Goal: Information Seeking & Learning: Learn about a topic

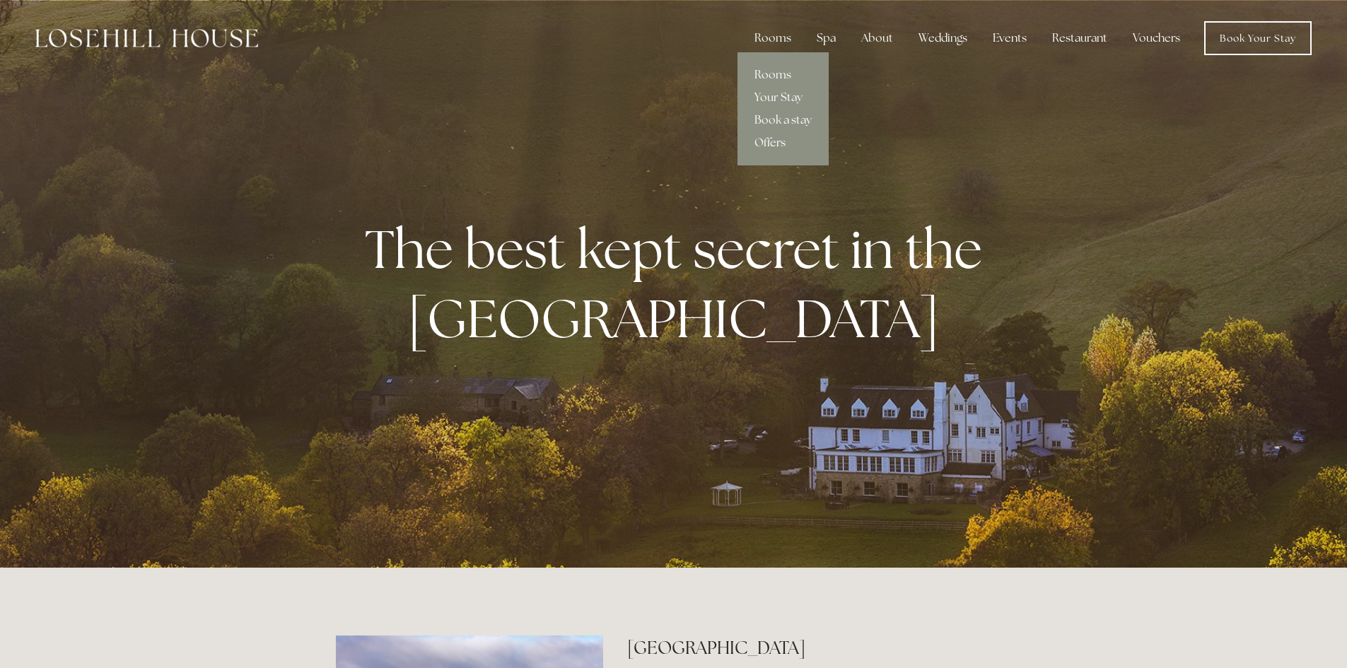
click at [778, 139] on link "Offers" at bounding box center [783, 143] width 91 height 23
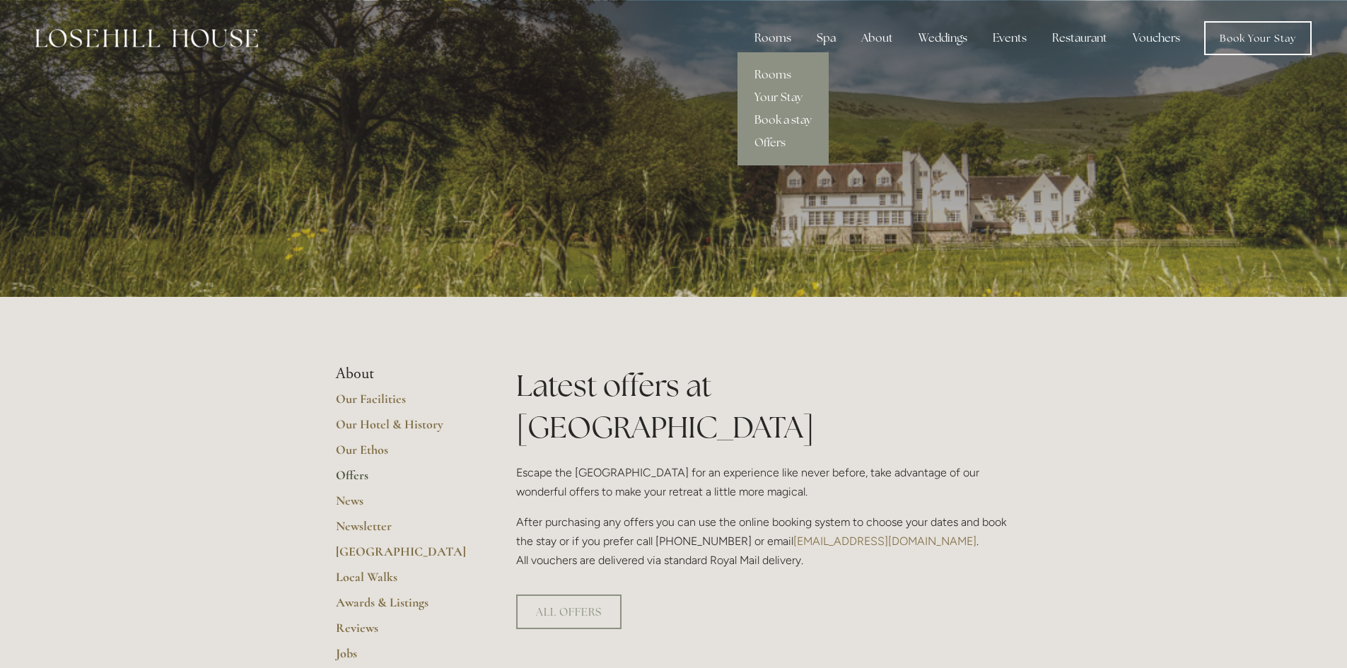
click at [786, 116] on link "Book a stay" at bounding box center [783, 120] width 91 height 23
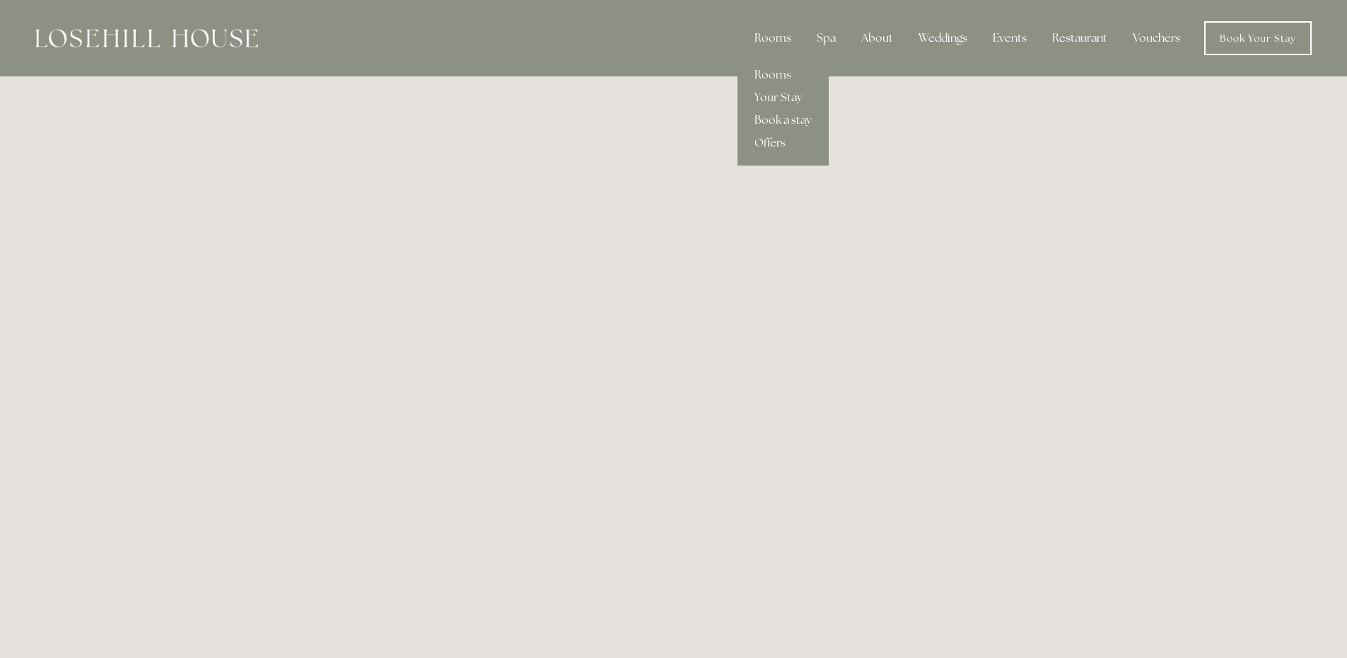
click at [781, 138] on link "Offers" at bounding box center [783, 143] width 91 height 23
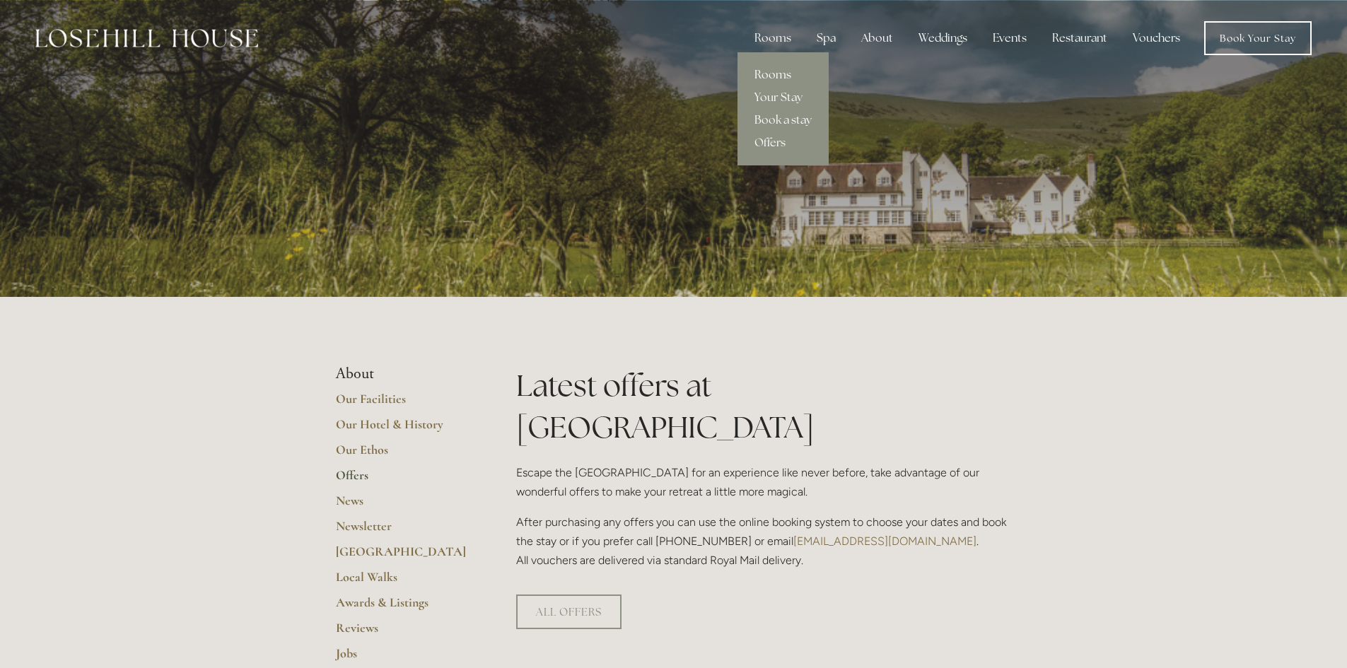
click at [772, 75] on link "Rooms" at bounding box center [783, 75] width 91 height 23
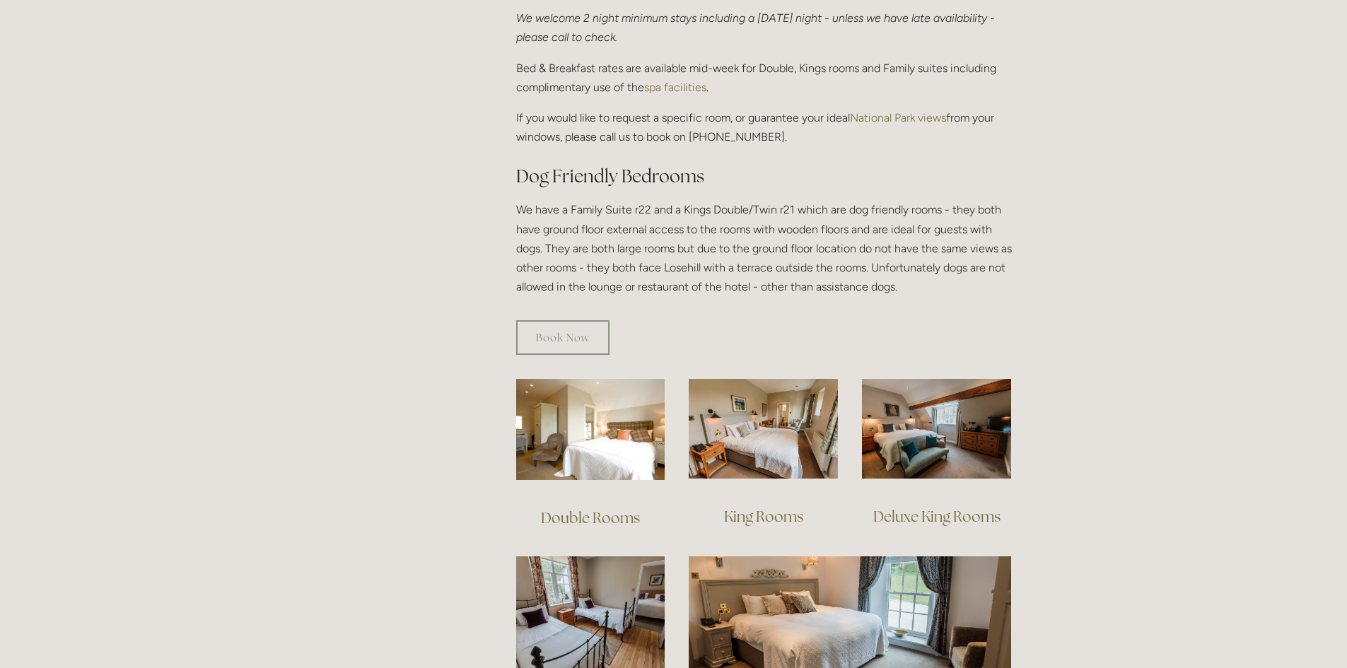
scroll to position [919, 0]
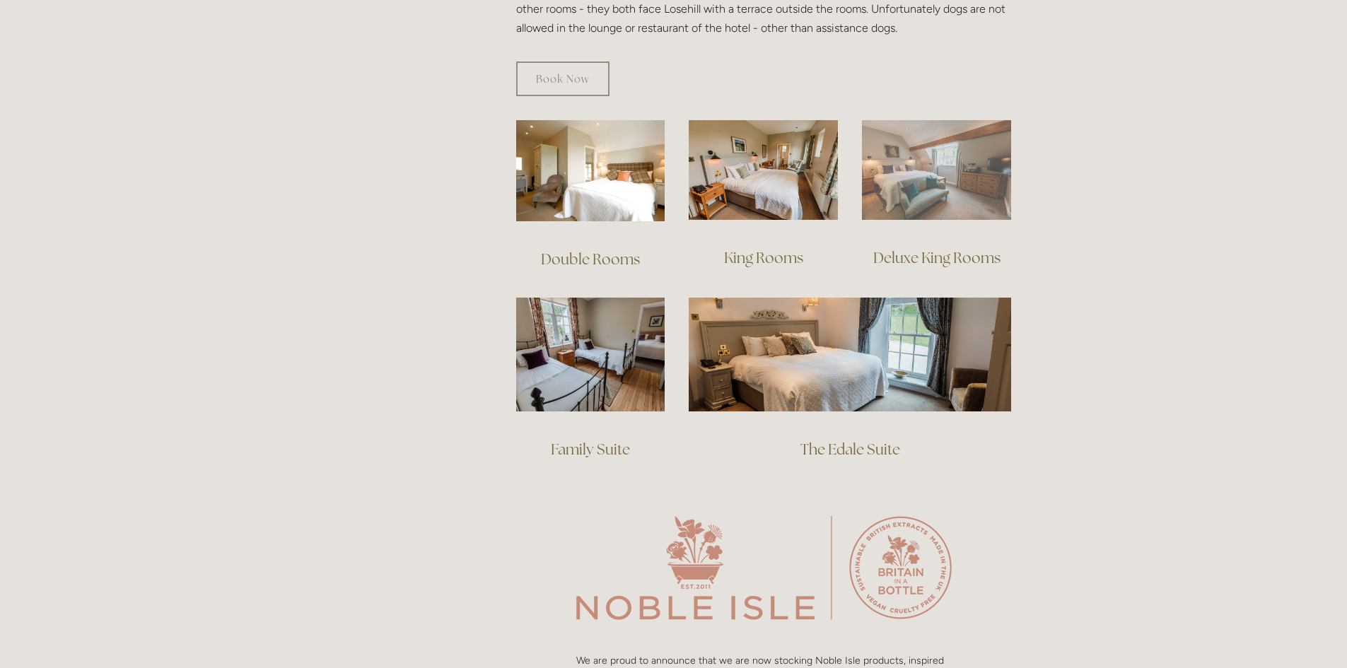
click at [922, 169] on img at bounding box center [936, 170] width 149 height 100
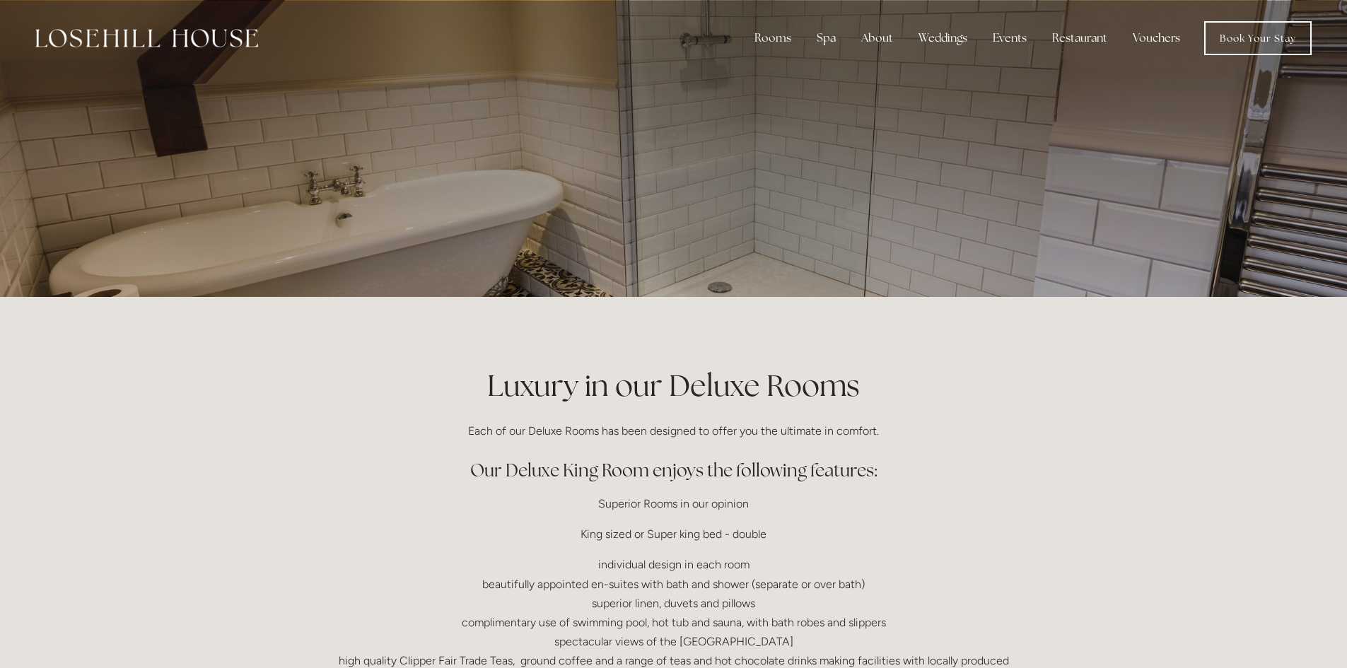
click at [1212, 163] on div at bounding box center [673, 148] width 1347 height 297
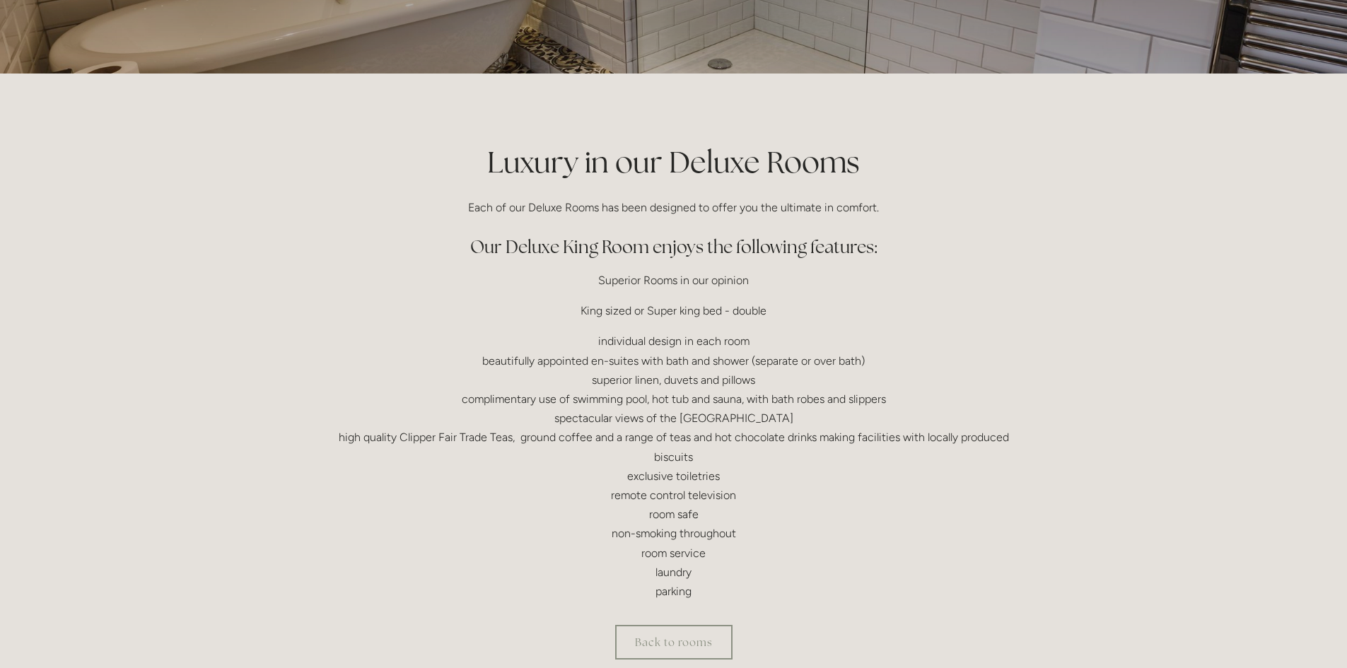
scroll to position [354, 0]
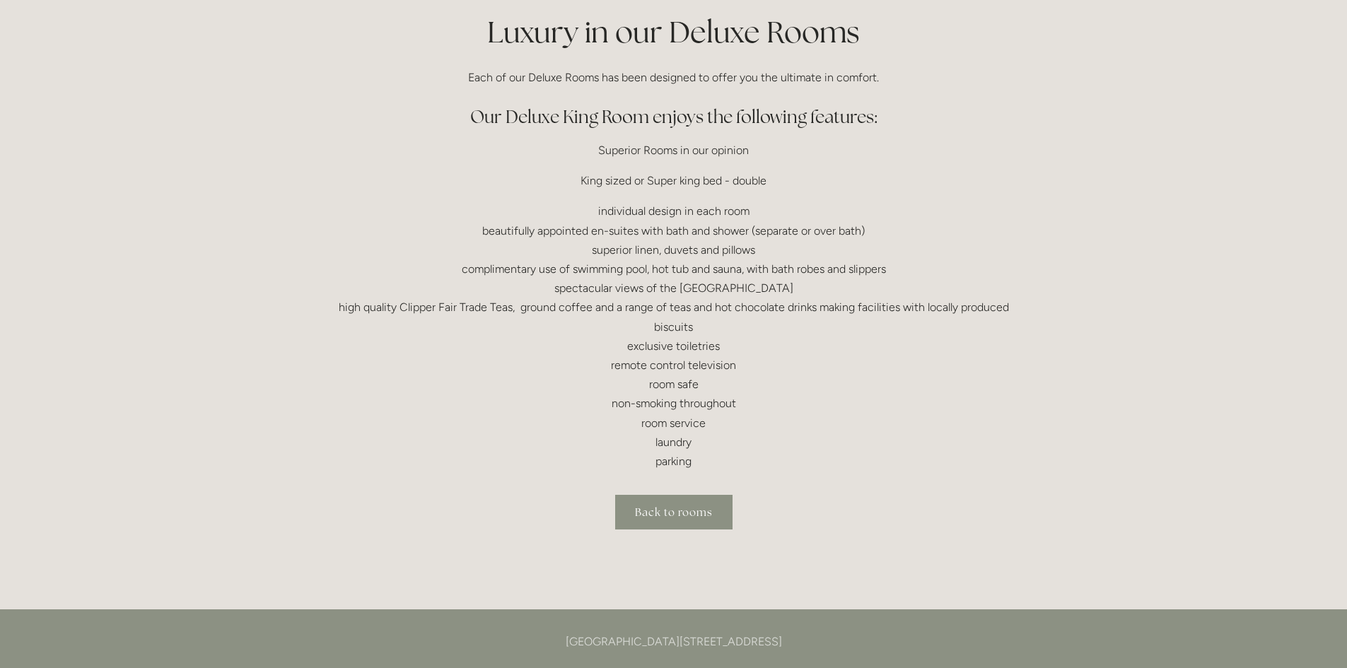
click at [697, 518] on link "Back to rooms" at bounding box center [673, 512] width 117 height 35
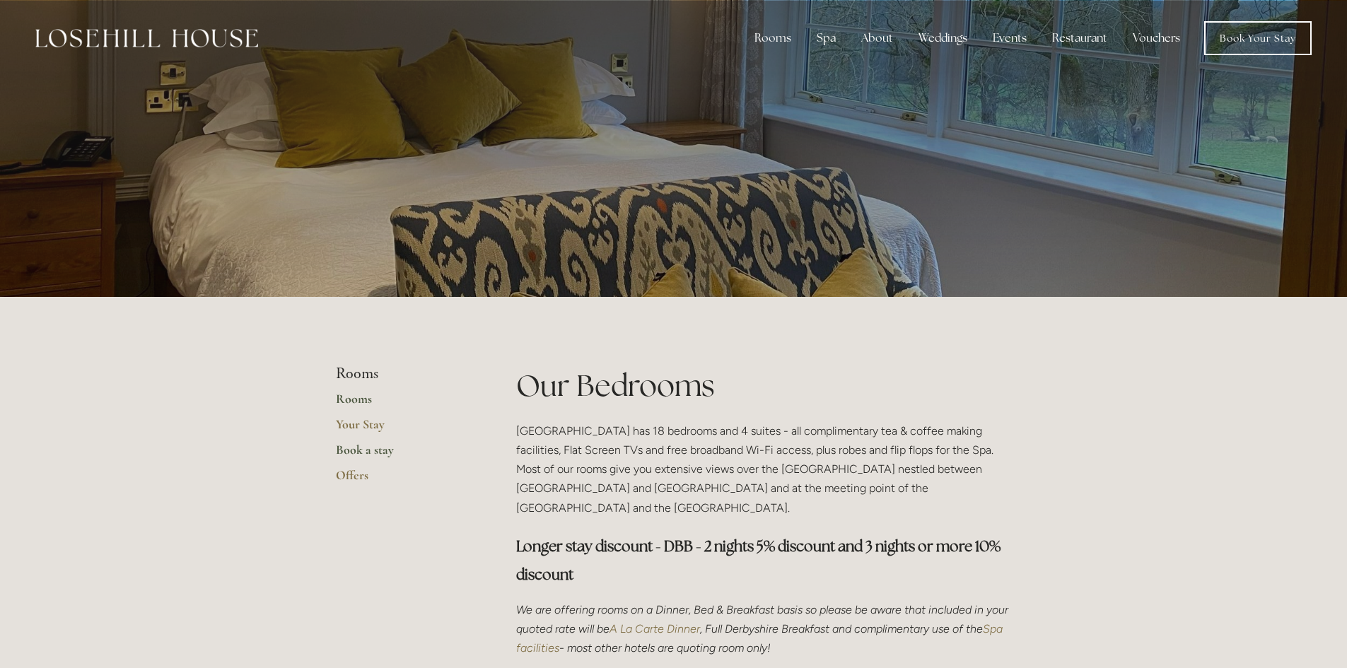
click at [349, 448] on link "Book a stay" at bounding box center [403, 454] width 135 height 25
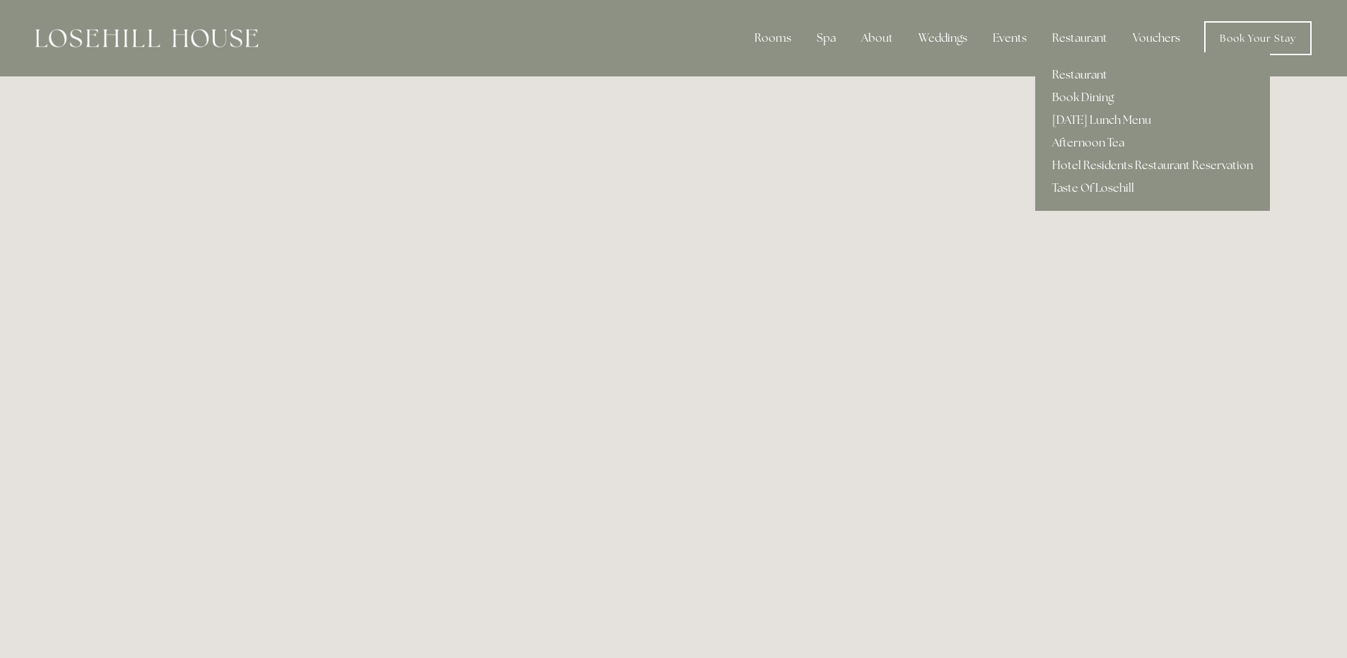
click at [1080, 72] on link "Restaurant" at bounding box center [1152, 75] width 235 height 23
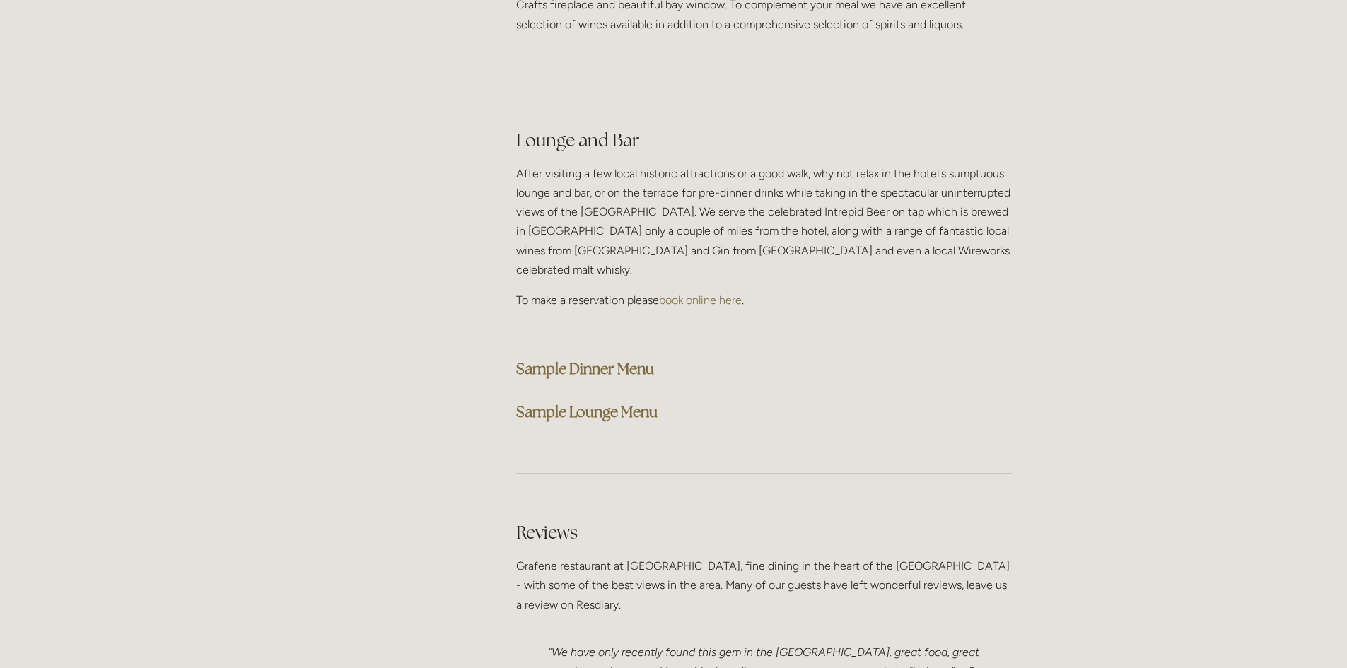
scroll to position [3465, 0]
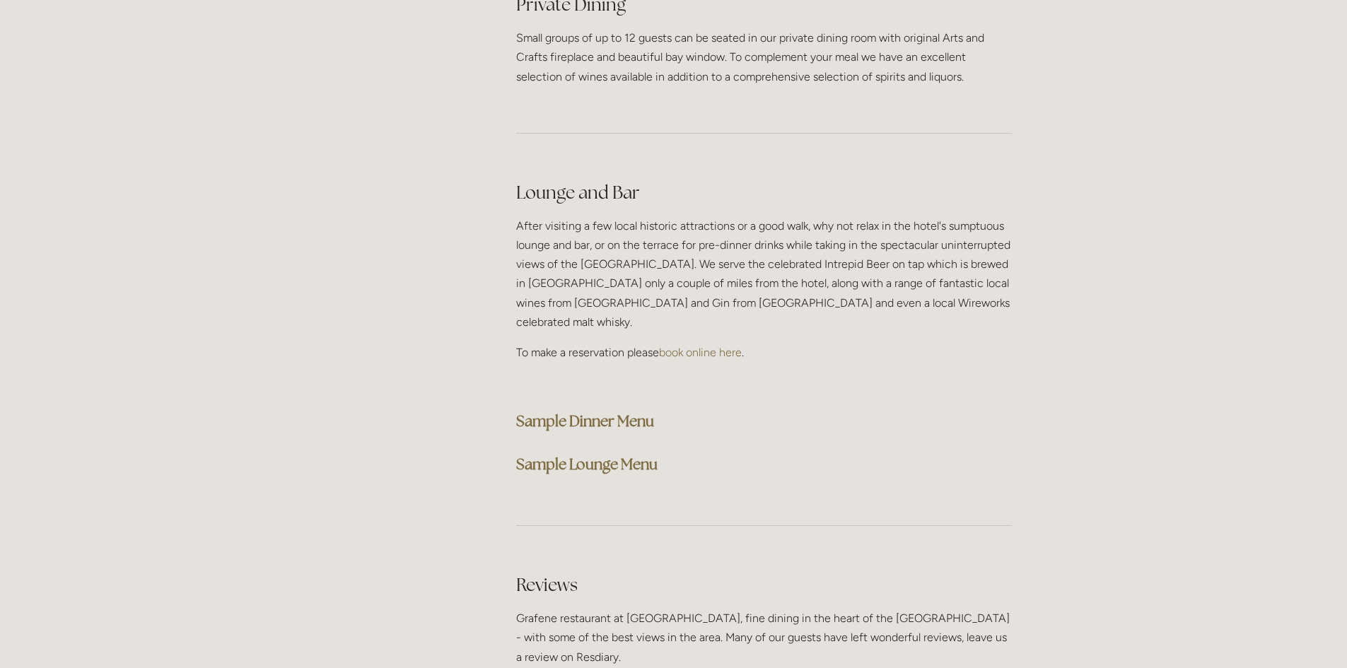
click at [619, 412] on strong "Sample Dinner Menu" at bounding box center [585, 421] width 138 height 19
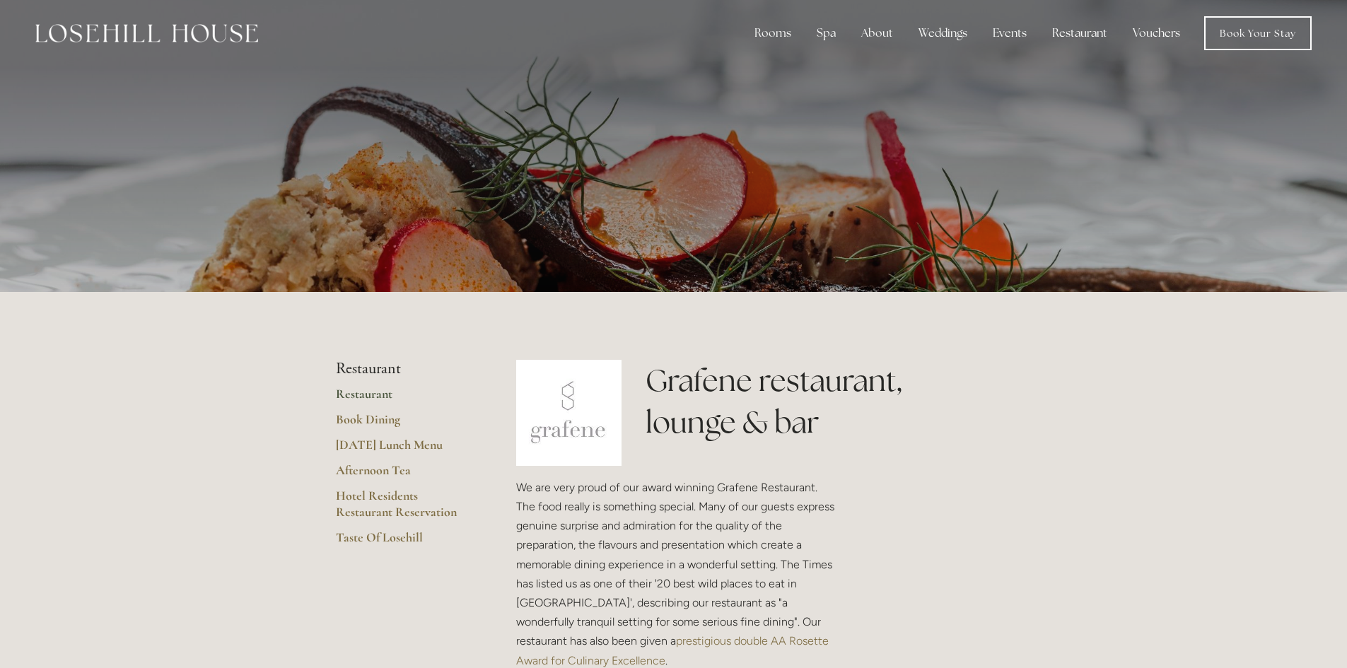
scroll to position [0, 0]
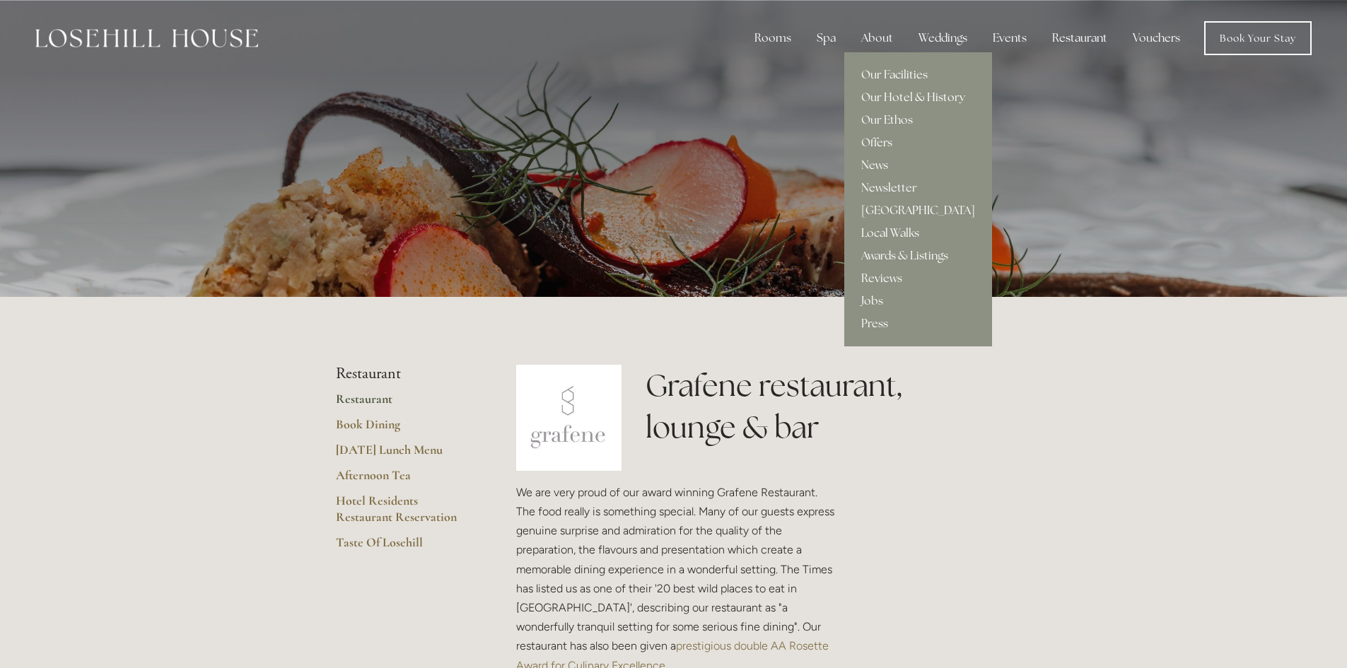
click at [930, 93] on link "Our Hotel & History" at bounding box center [918, 97] width 148 height 23
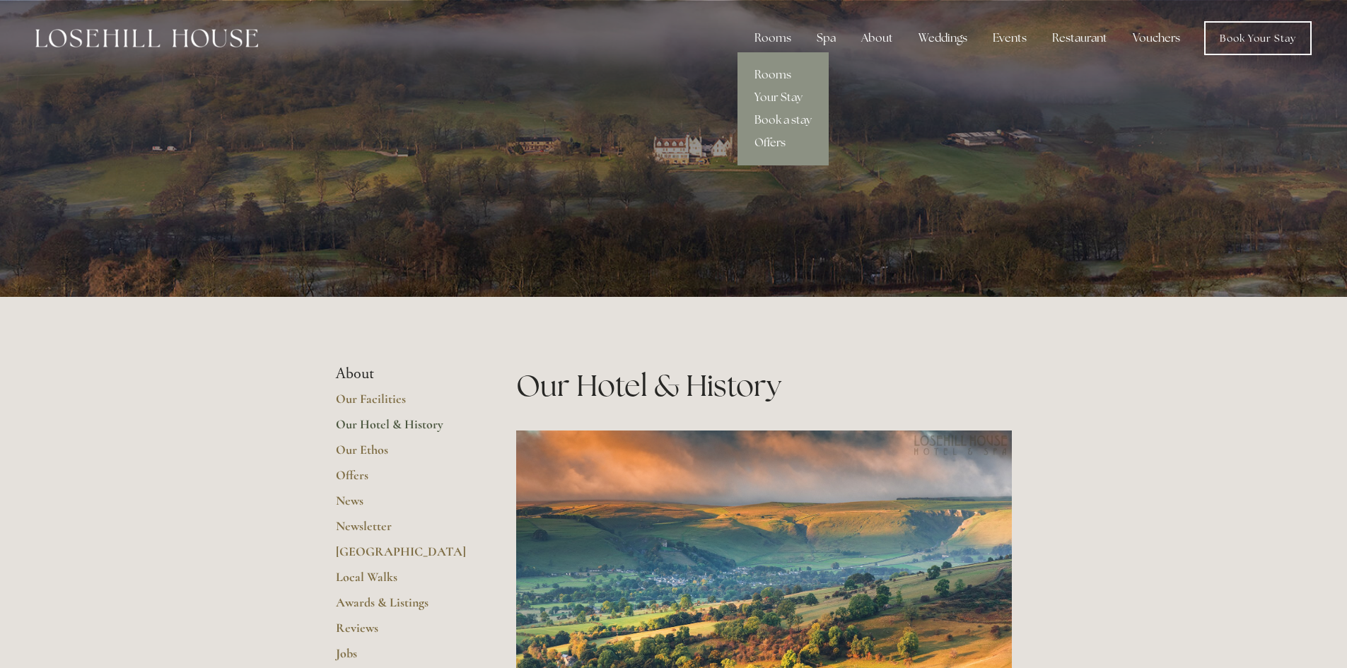
click at [772, 143] on link "Offers" at bounding box center [783, 143] width 91 height 23
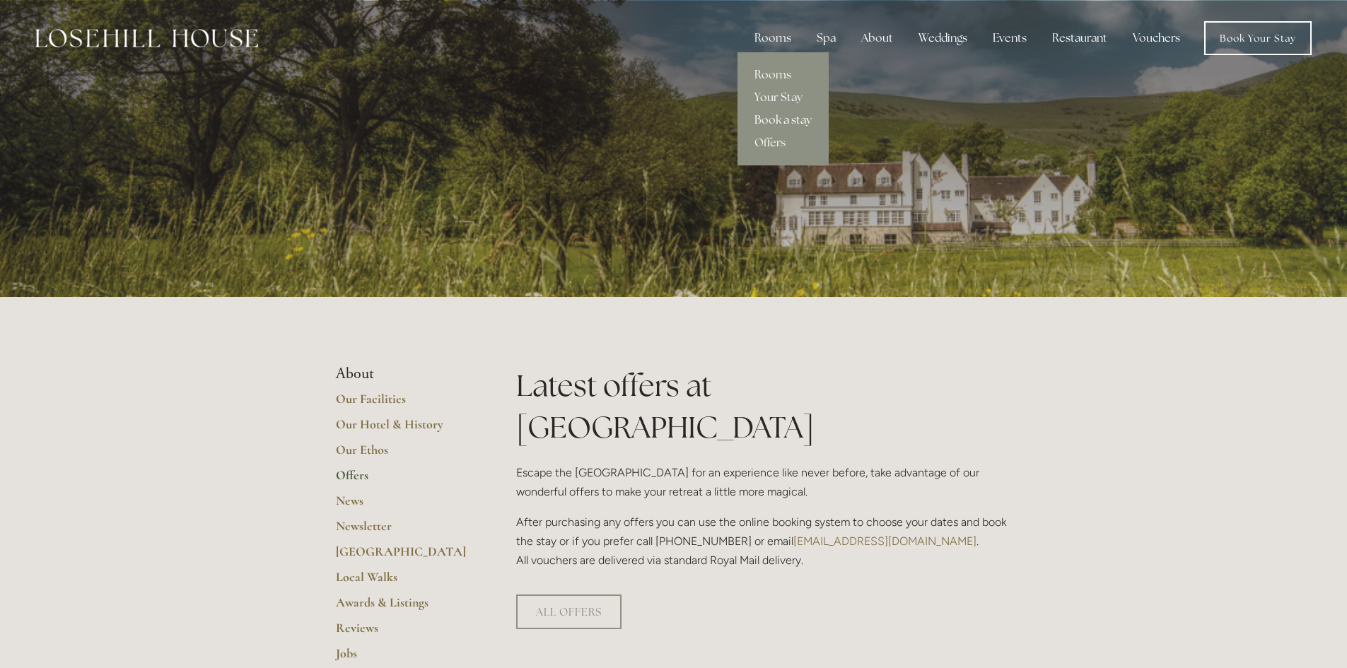
click at [784, 119] on link "Book a stay" at bounding box center [783, 120] width 91 height 23
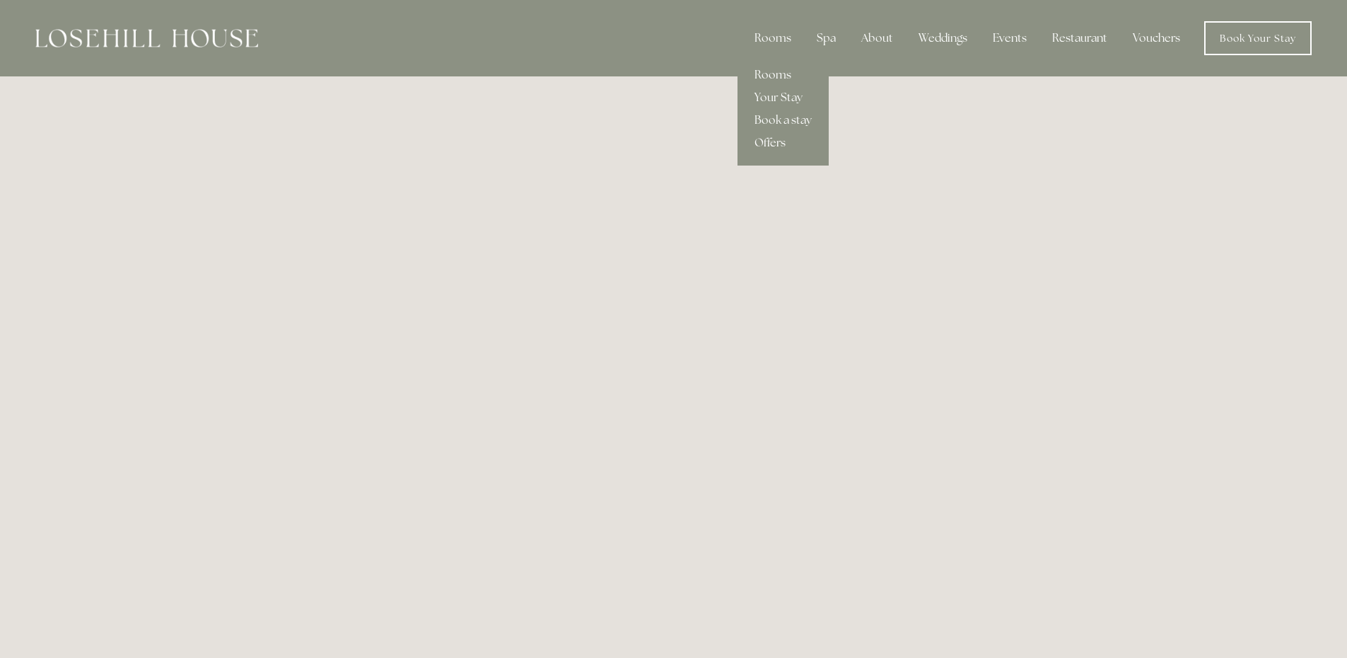
click at [781, 141] on link "Offers" at bounding box center [783, 143] width 91 height 23
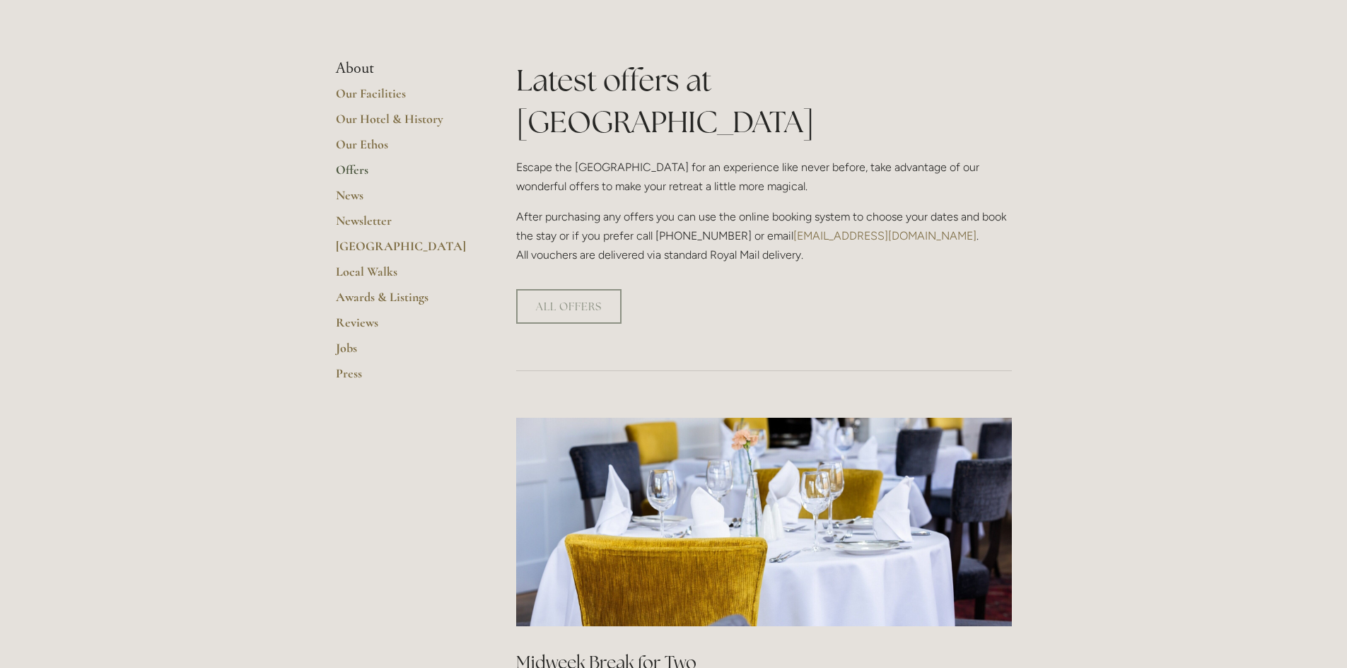
scroll to position [283, 0]
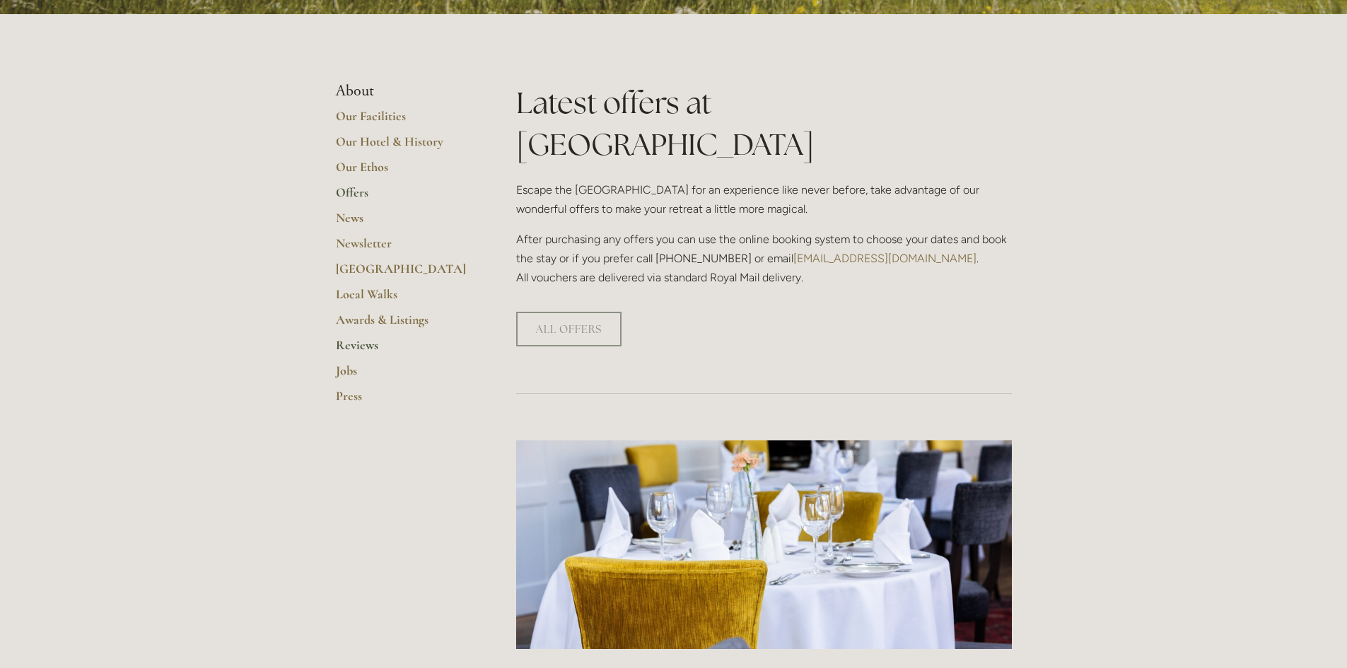
click at [363, 343] on link "Reviews" at bounding box center [403, 349] width 135 height 25
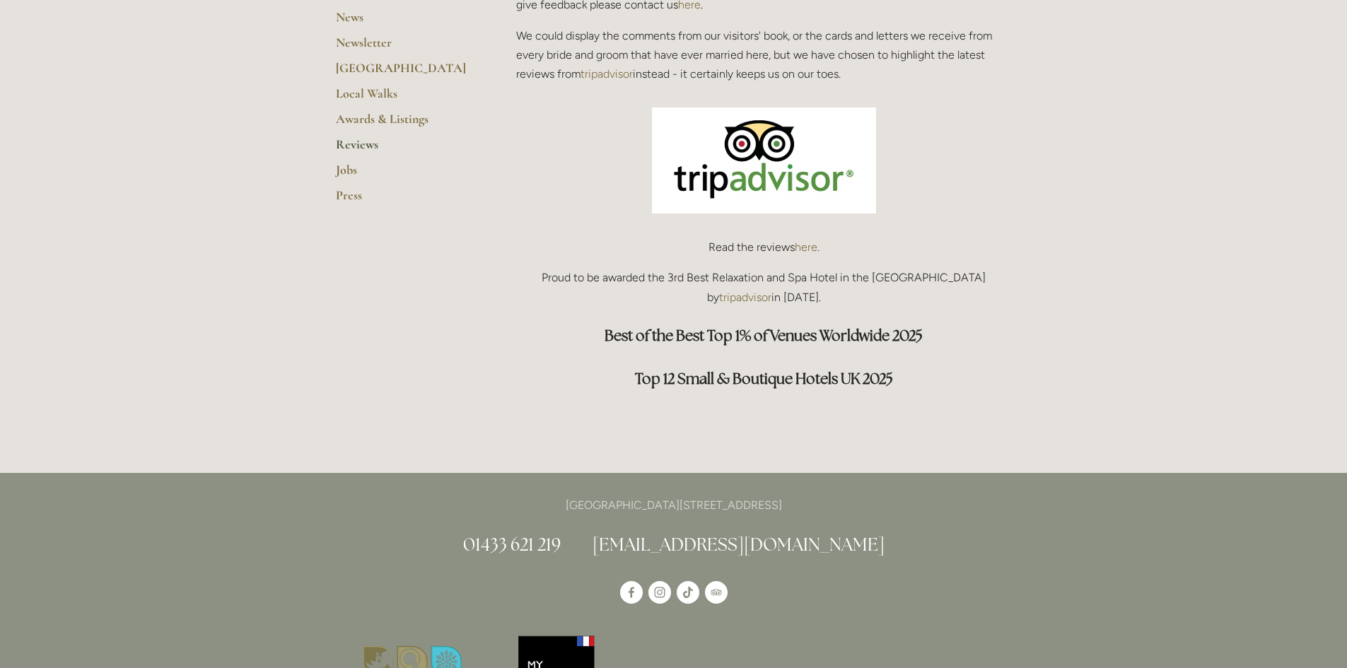
scroll to position [495, 0]
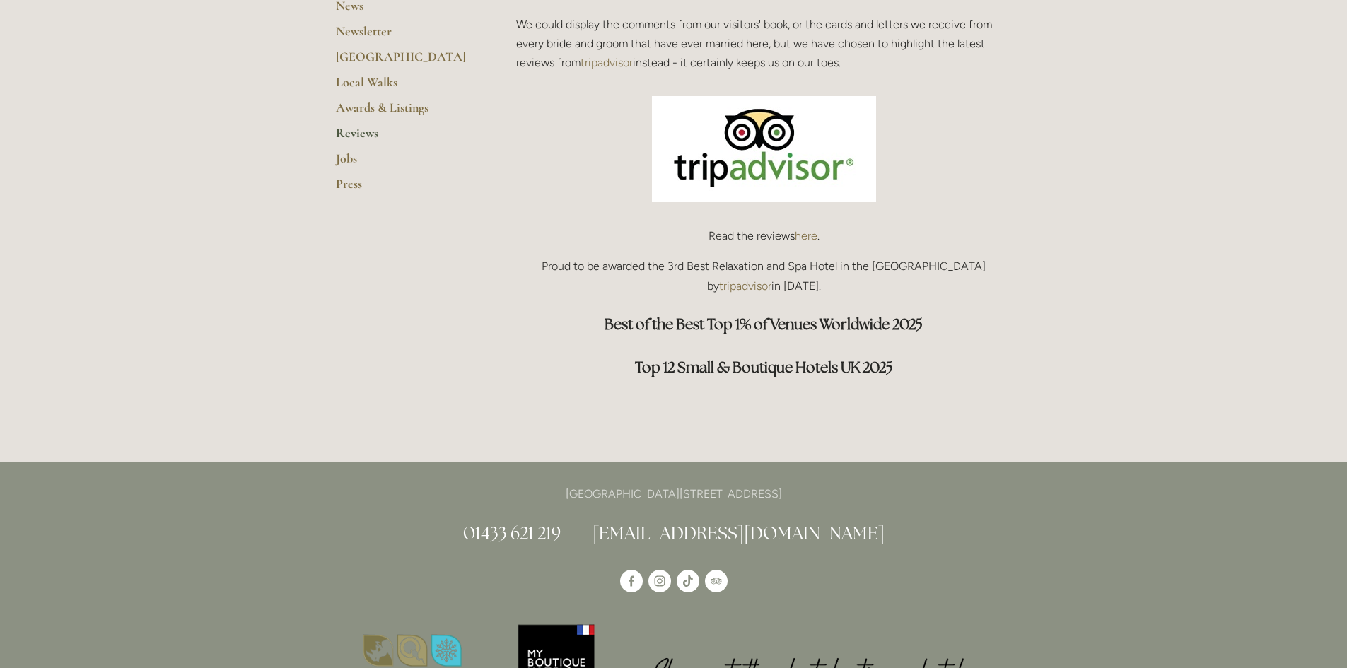
click at [808, 232] on link "here" at bounding box center [806, 235] width 23 height 13
